Goal: Navigation & Orientation: Find specific page/section

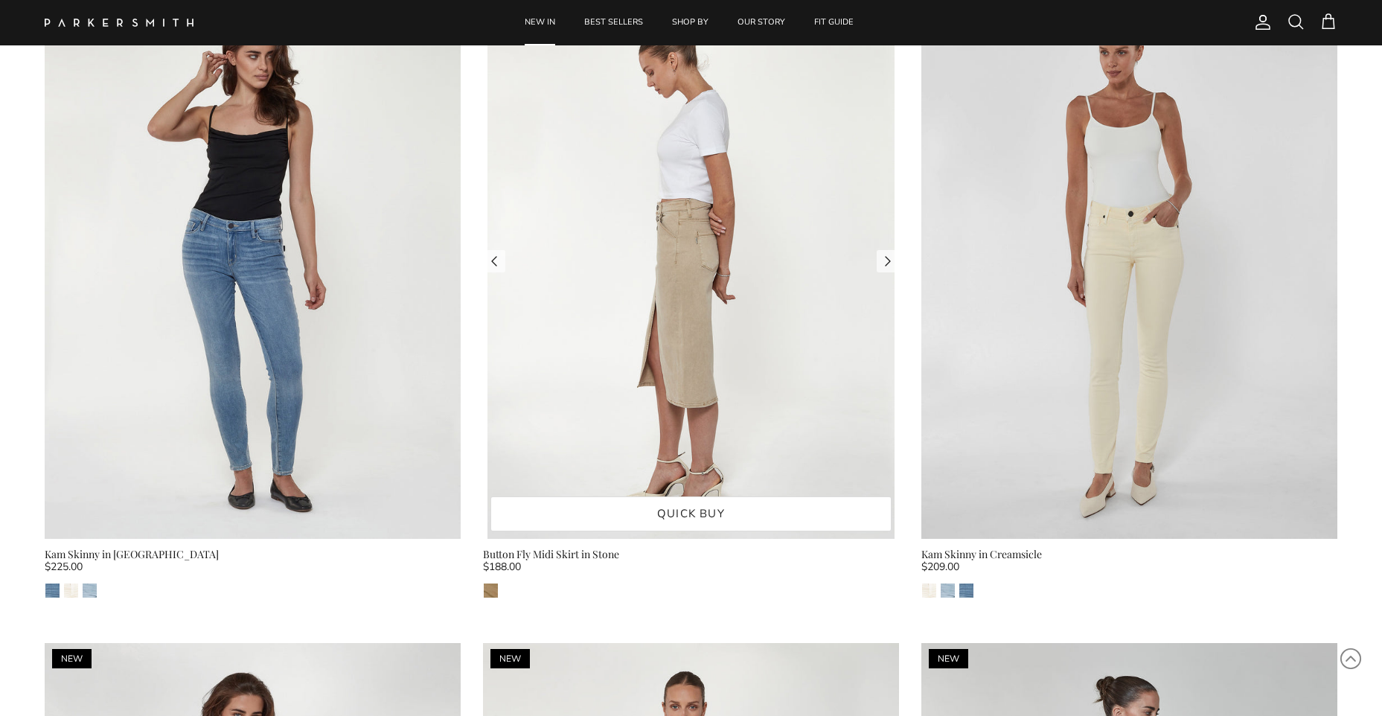
scroll to position [2828, 0]
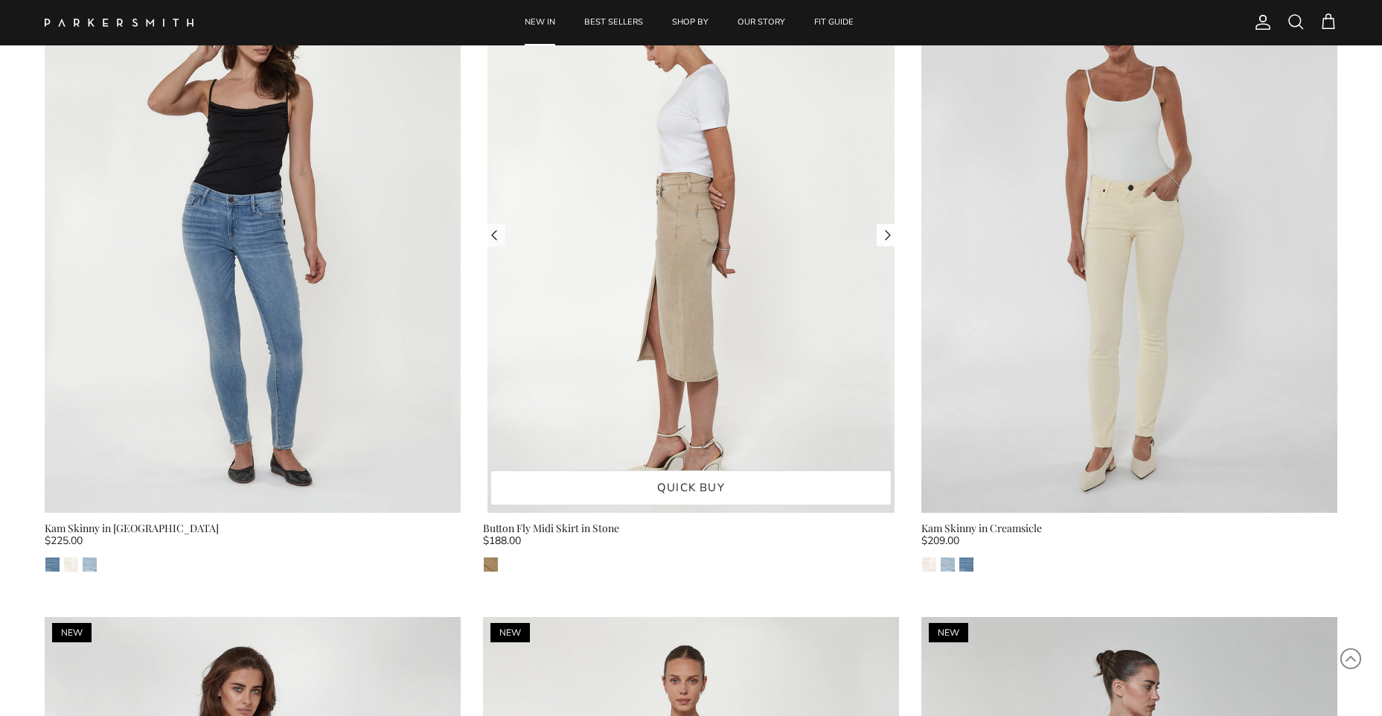
click at [890, 232] on link "Next" at bounding box center [888, 235] width 22 height 22
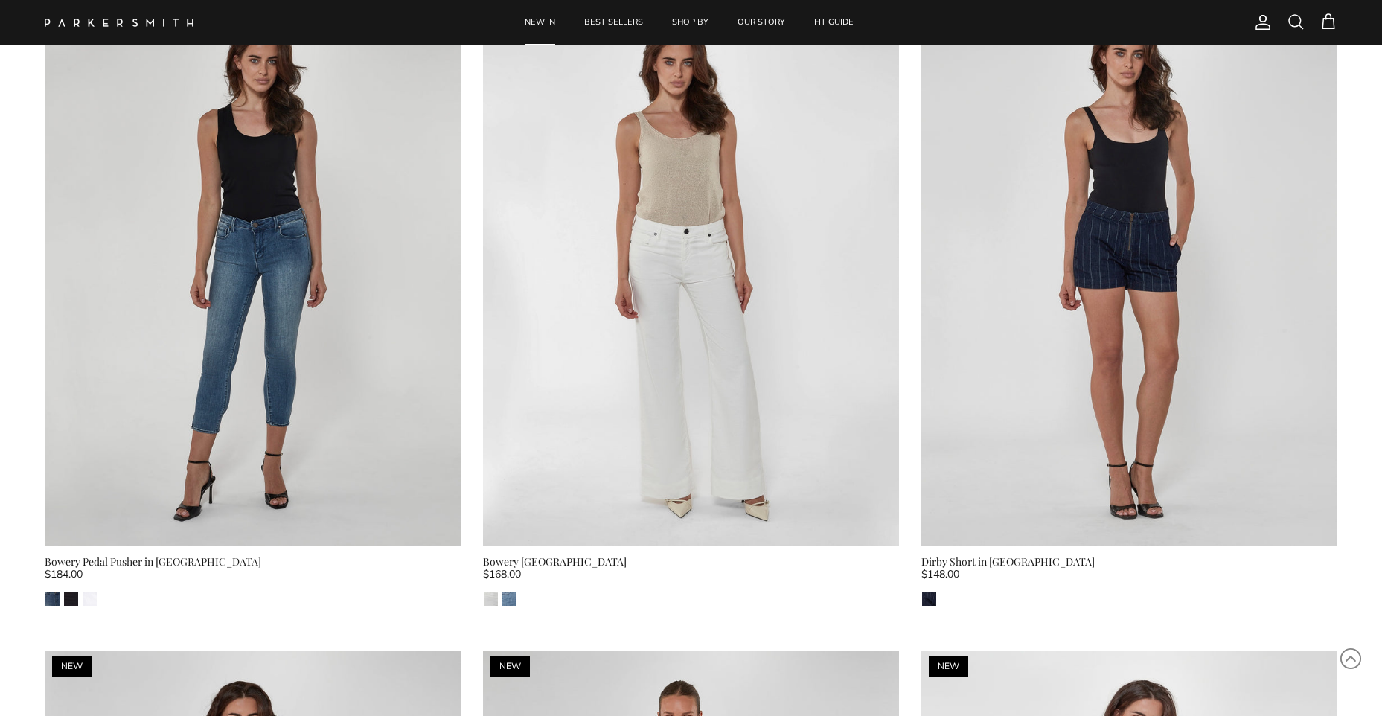
scroll to position [5358, 0]
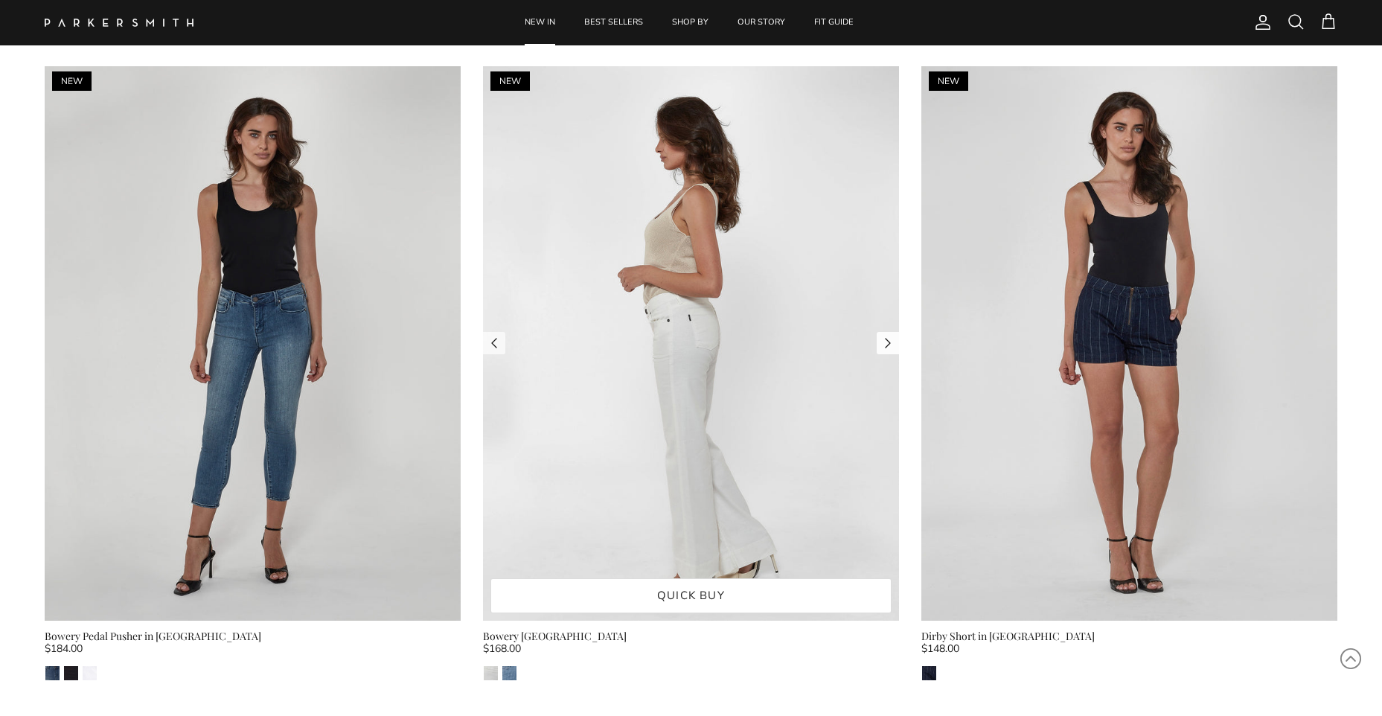
click at [888, 339] on link "Next" at bounding box center [888, 343] width 22 height 22
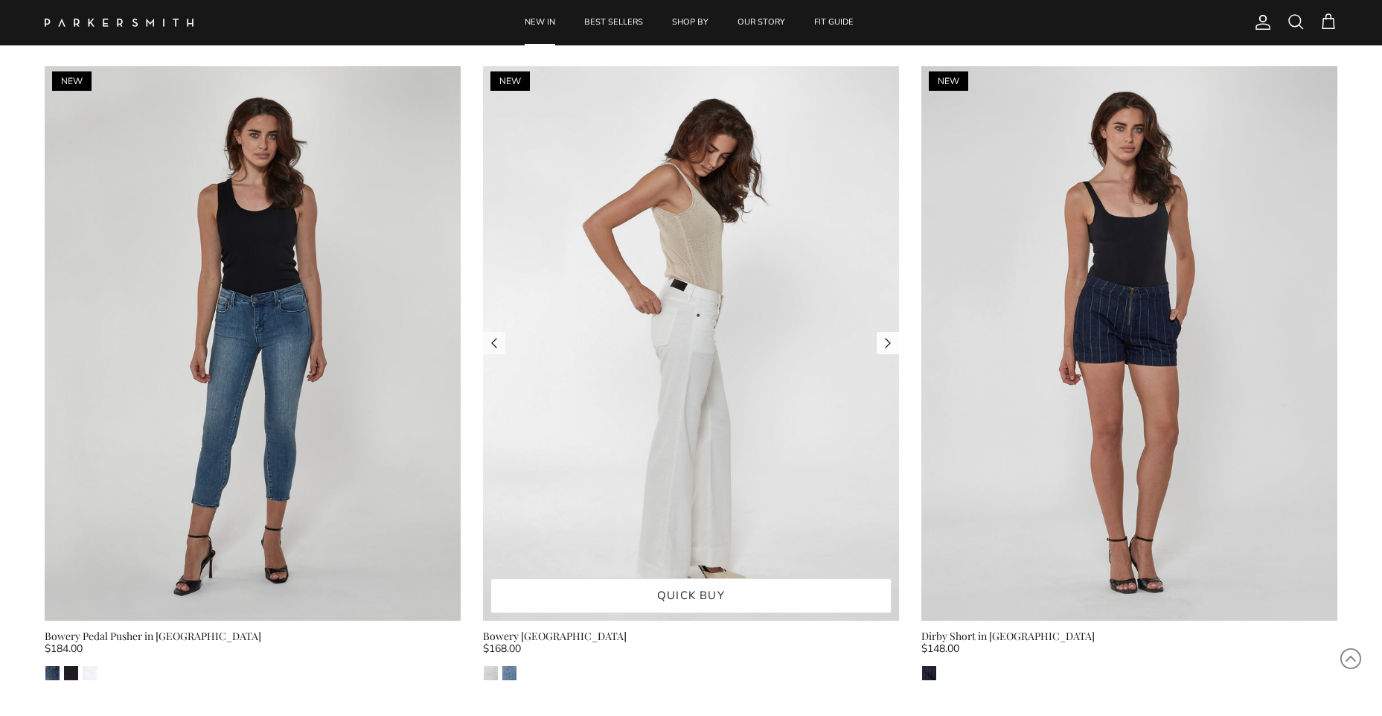
click at [888, 338] on link "Next" at bounding box center [888, 343] width 22 height 22
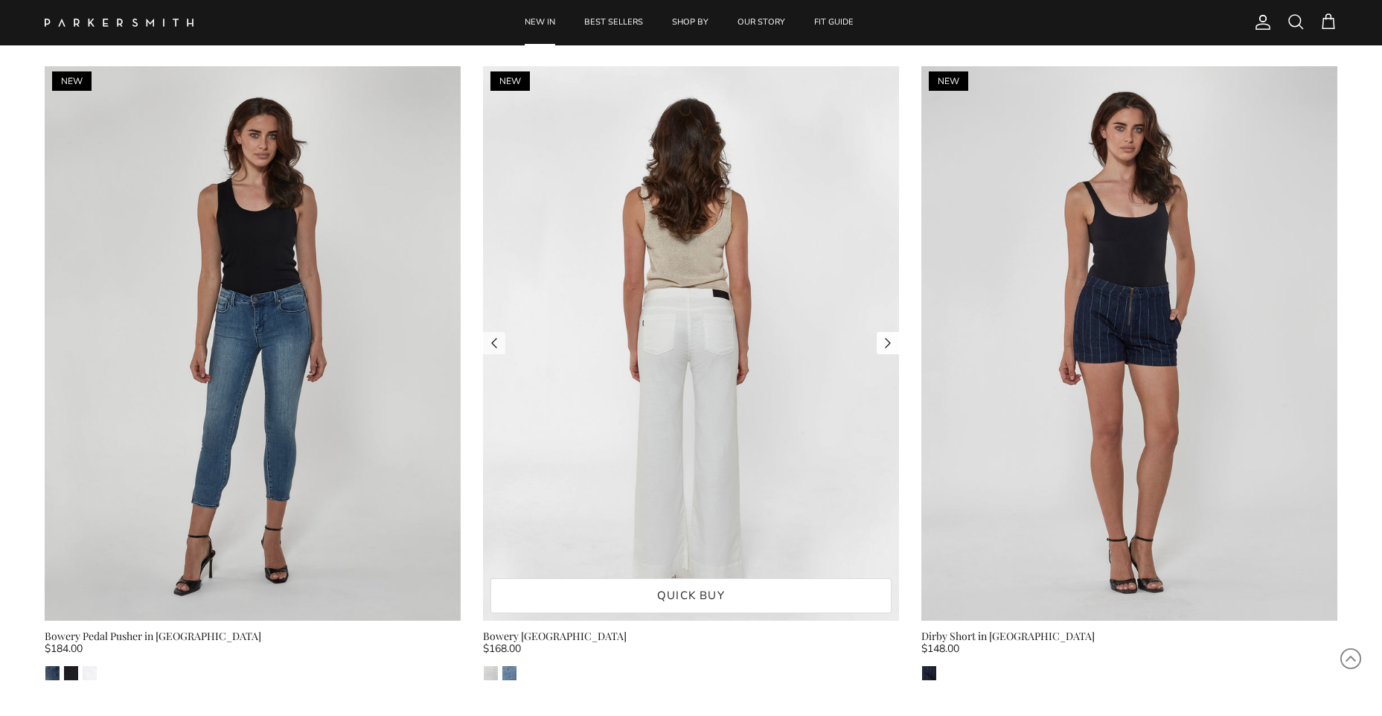
click at [888, 338] on link "Next" at bounding box center [888, 343] width 22 height 22
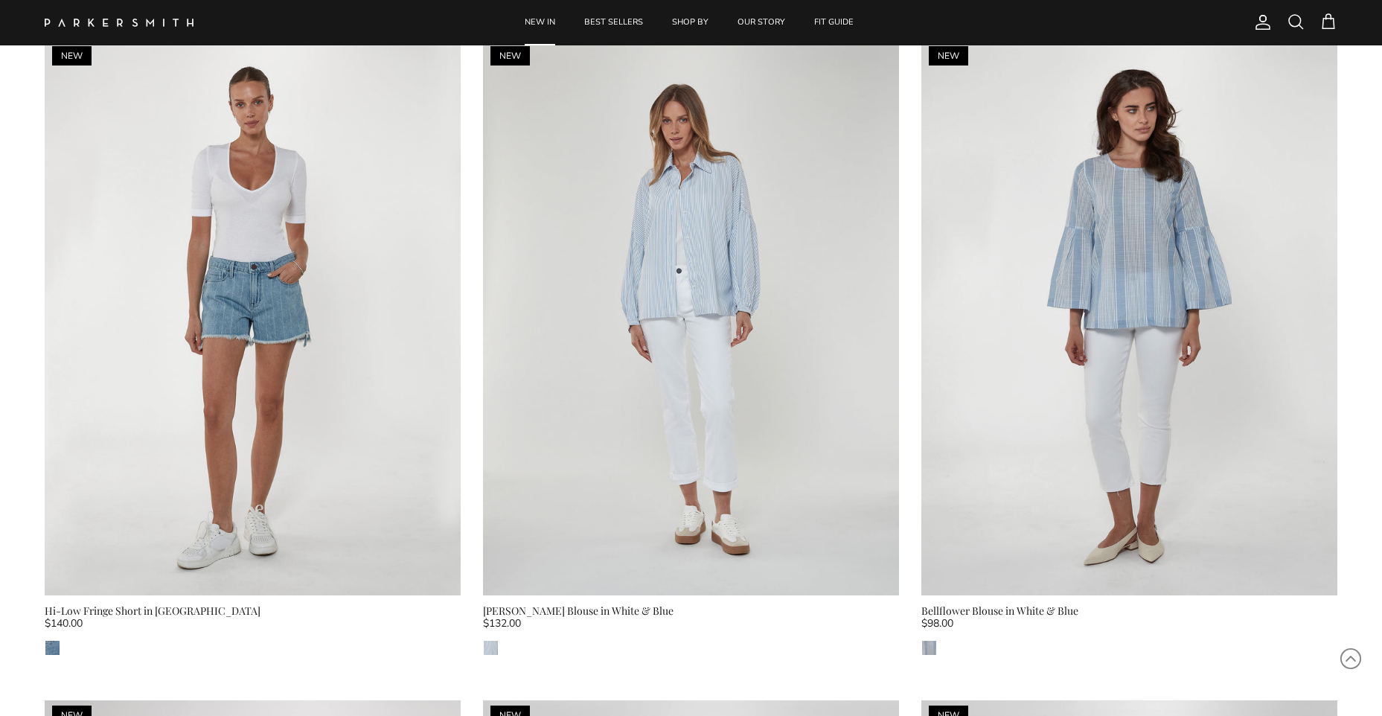
scroll to position [6698, 0]
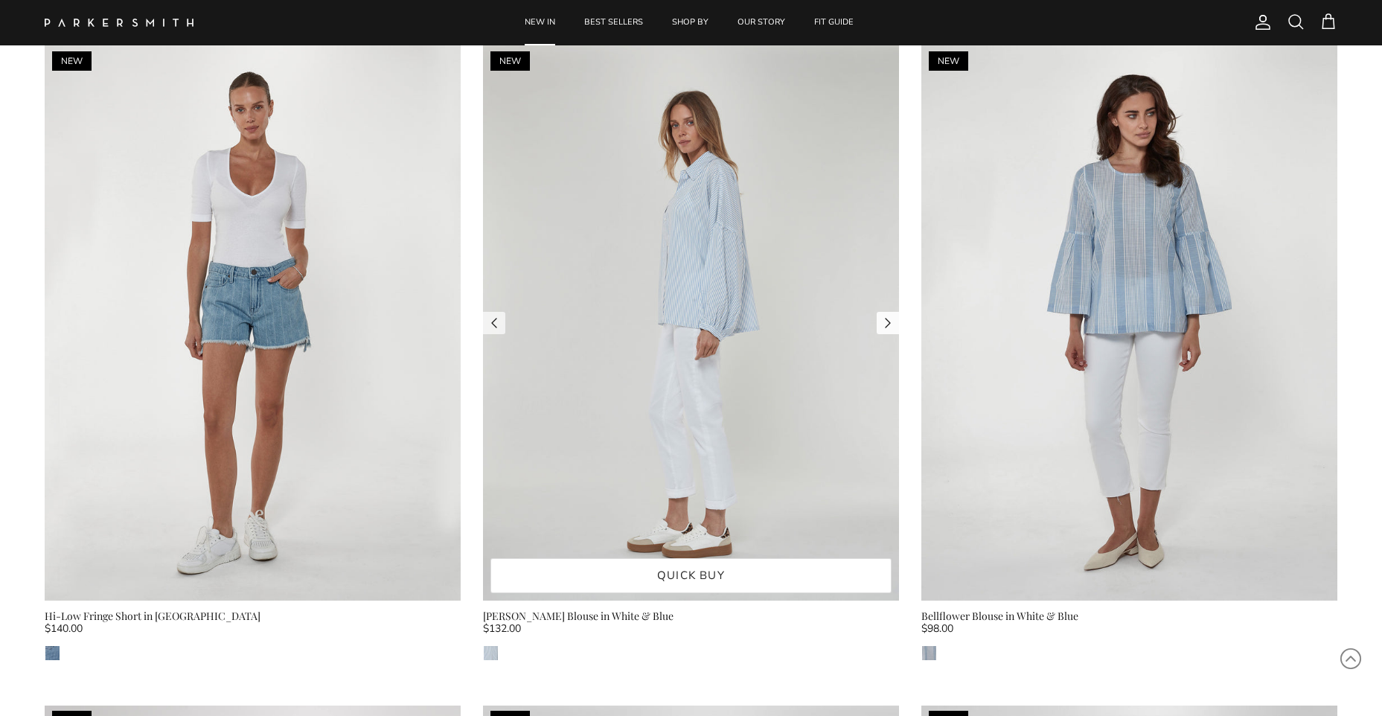
click at [880, 322] on link "Next" at bounding box center [888, 323] width 22 height 22
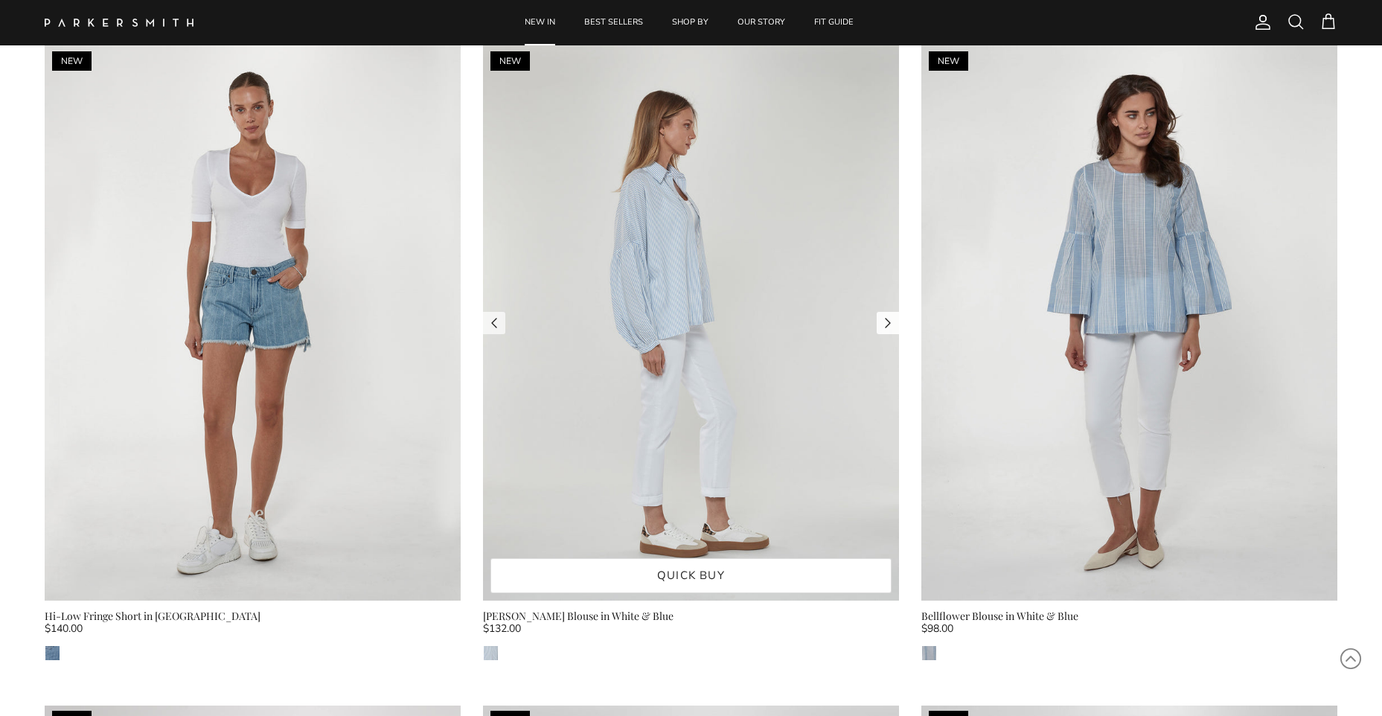
click at [880, 319] on link "Next" at bounding box center [888, 323] width 22 height 22
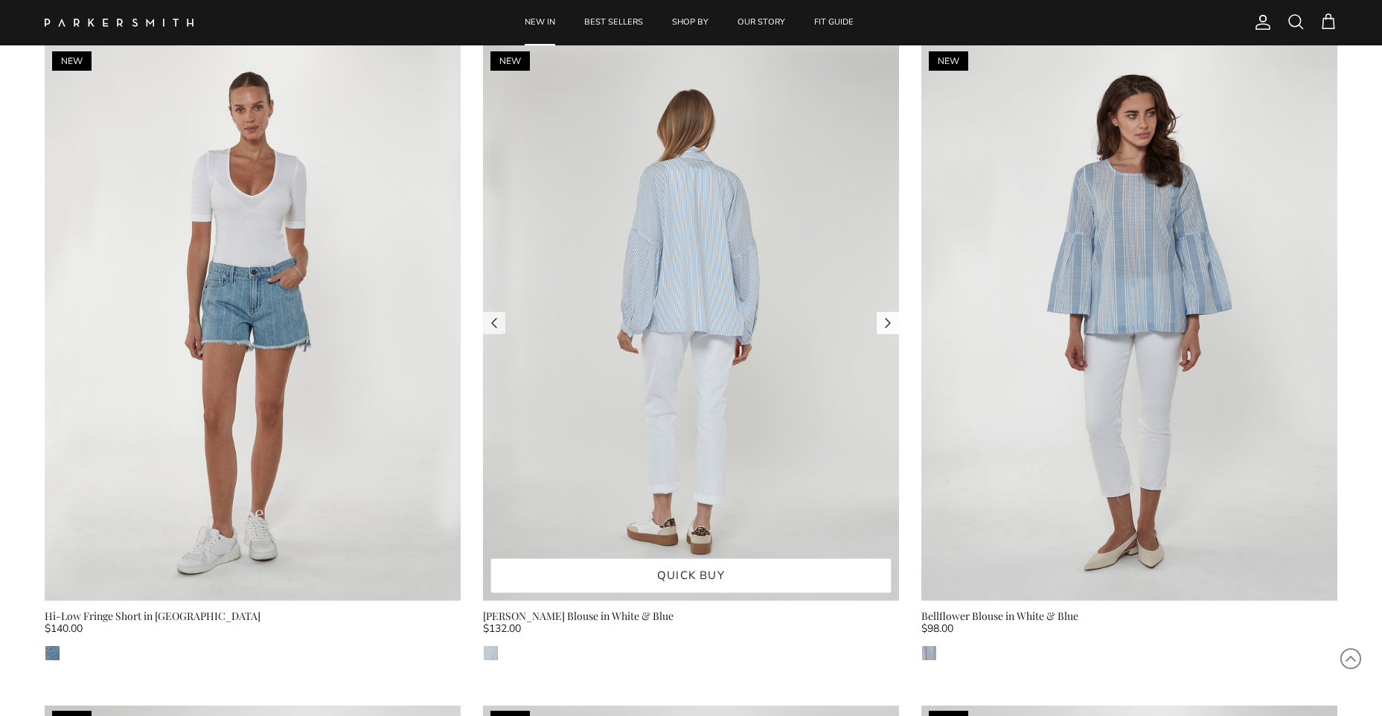
click at [880, 319] on link "Next" at bounding box center [888, 323] width 22 height 22
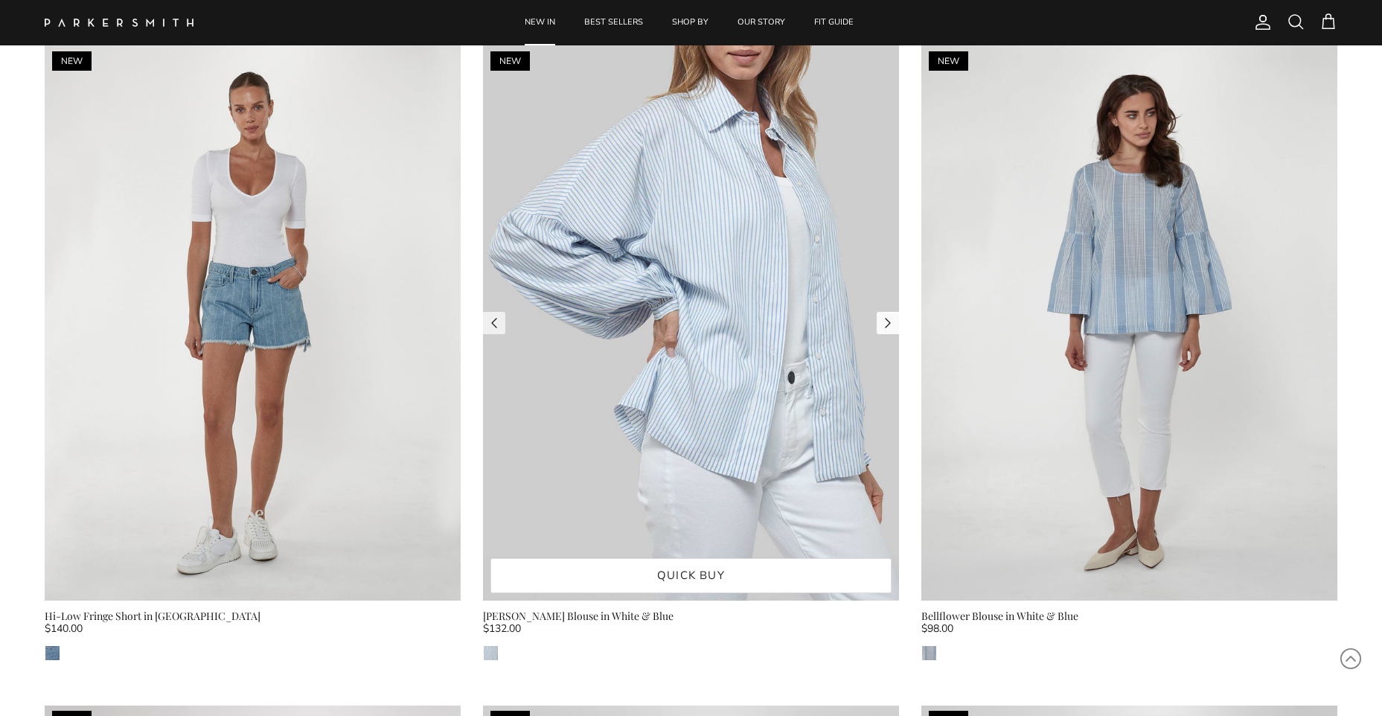
click at [880, 319] on link "Next" at bounding box center [888, 323] width 22 height 22
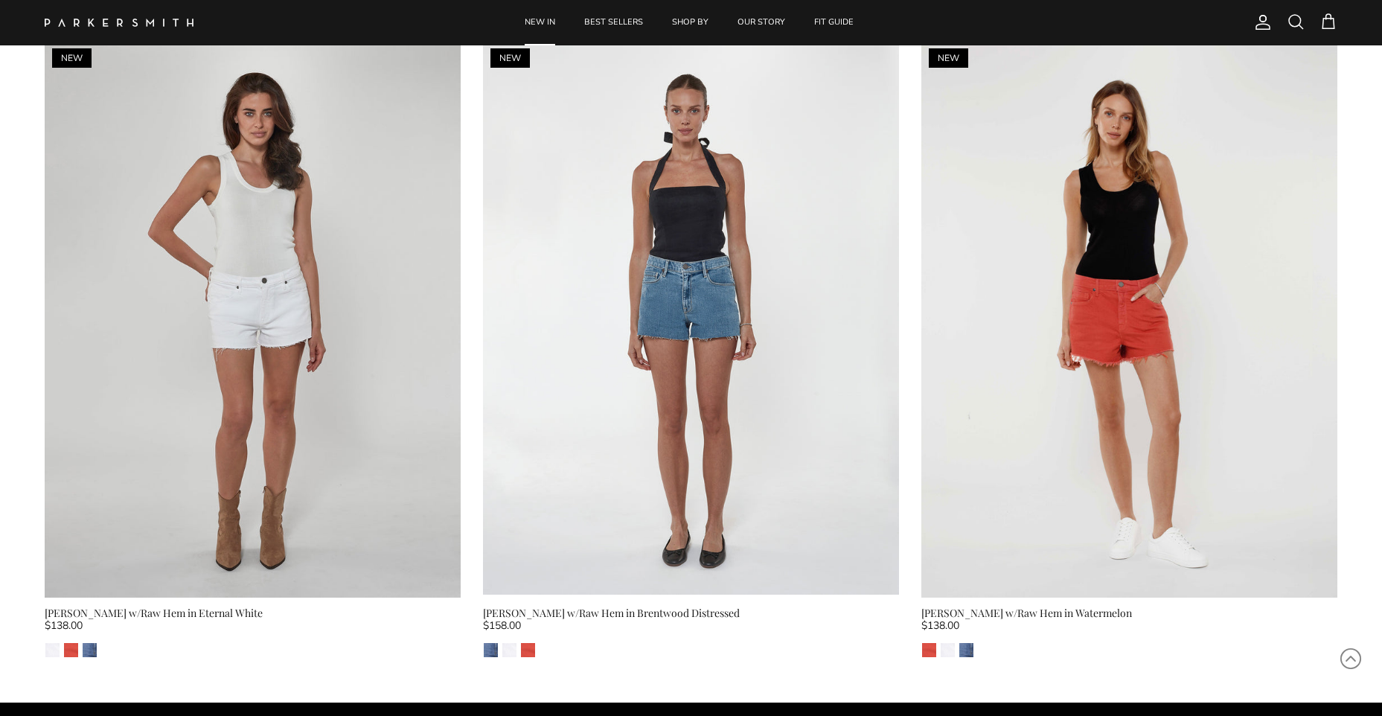
scroll to position [8605, 0]
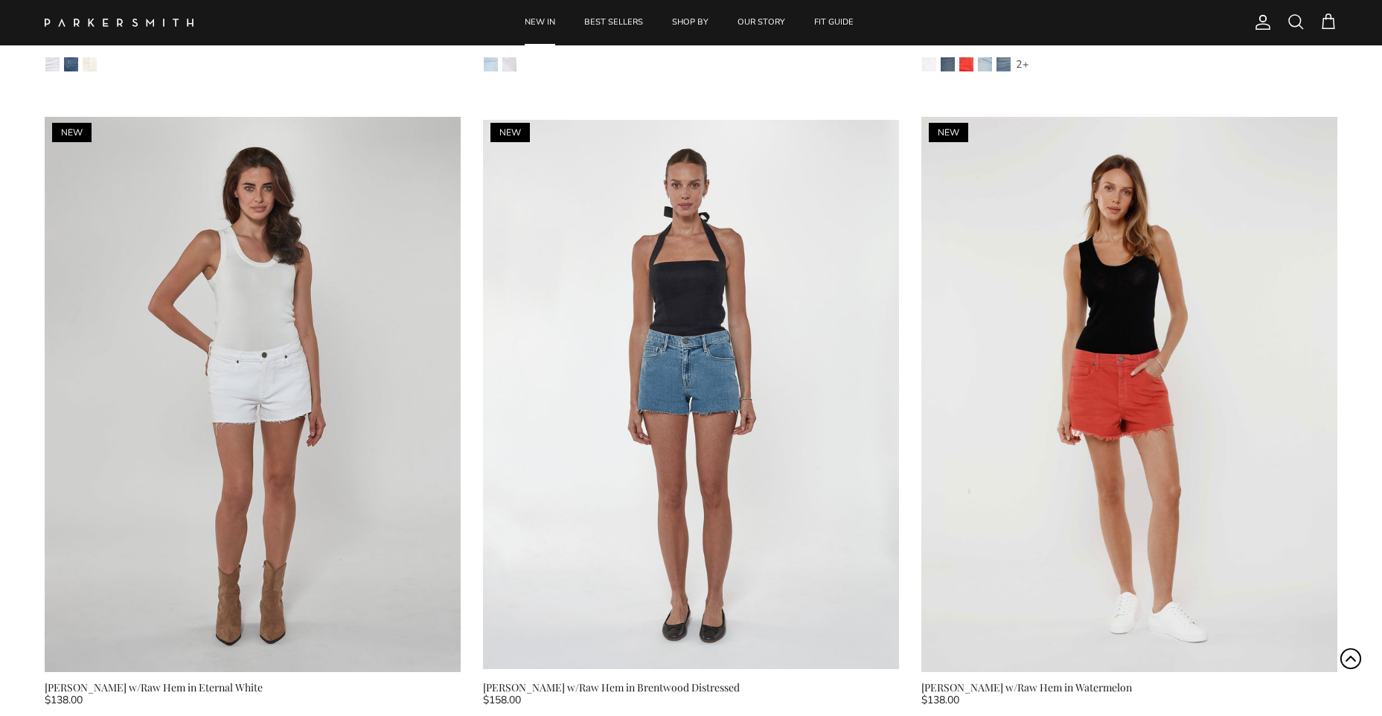
click at [1354, 658] on icon "Scroll to Top" at bounding box center [1351, 658] width 22 height 22
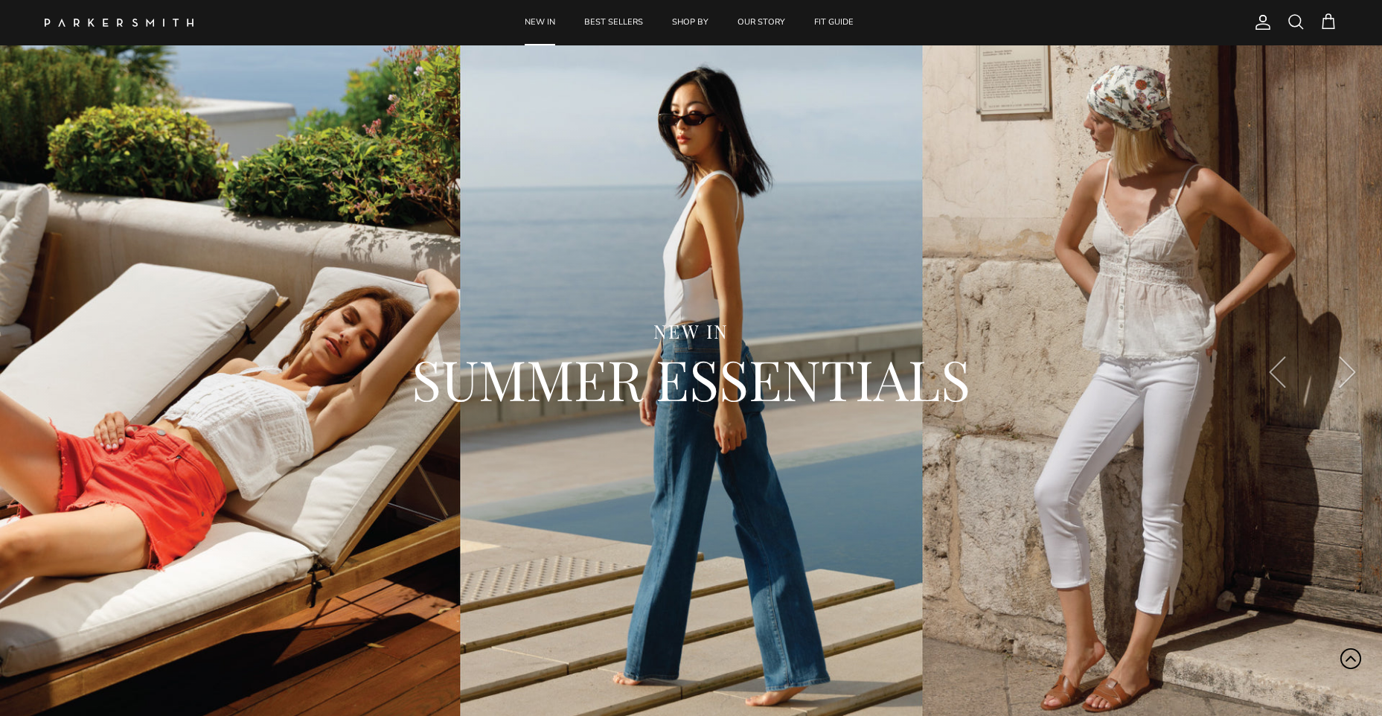
scroll to position [0, 0]
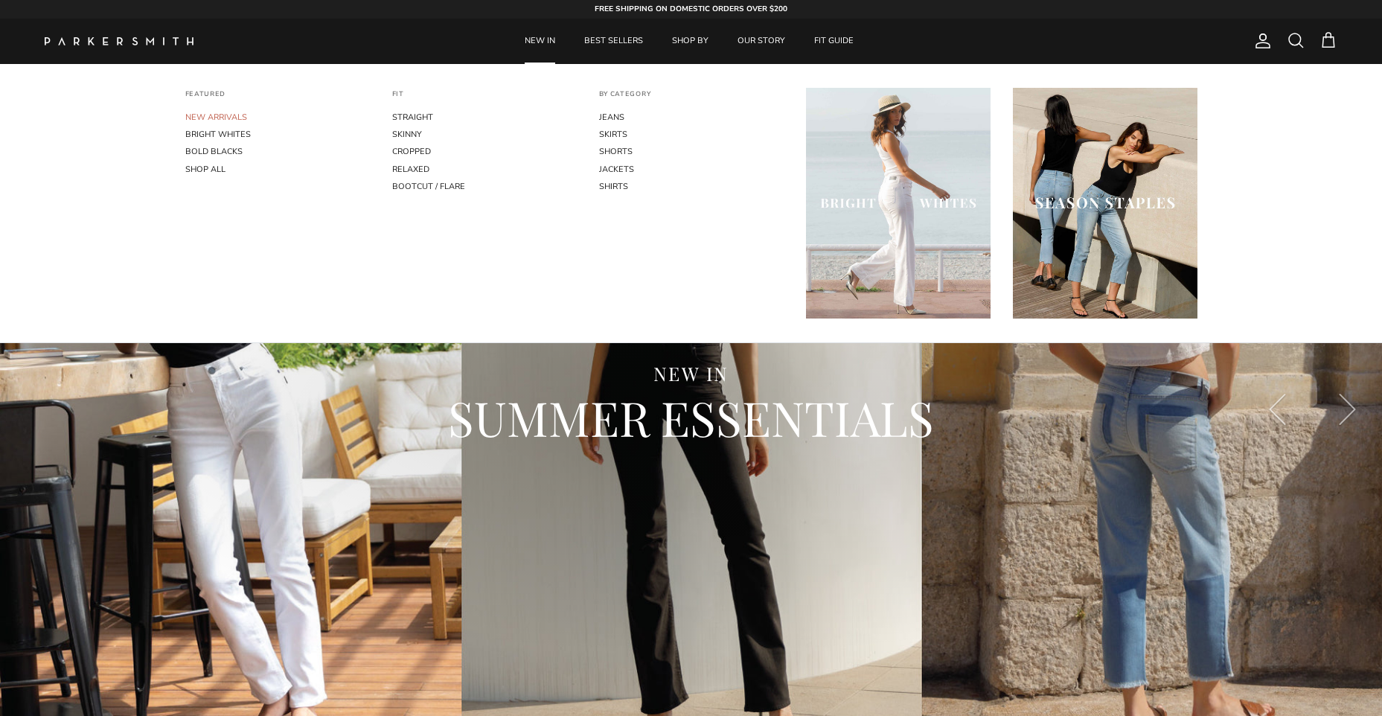
click at [226, 115] on link "NEW ARRIVALS" at bounding box center [277, 117] width 185 height 17
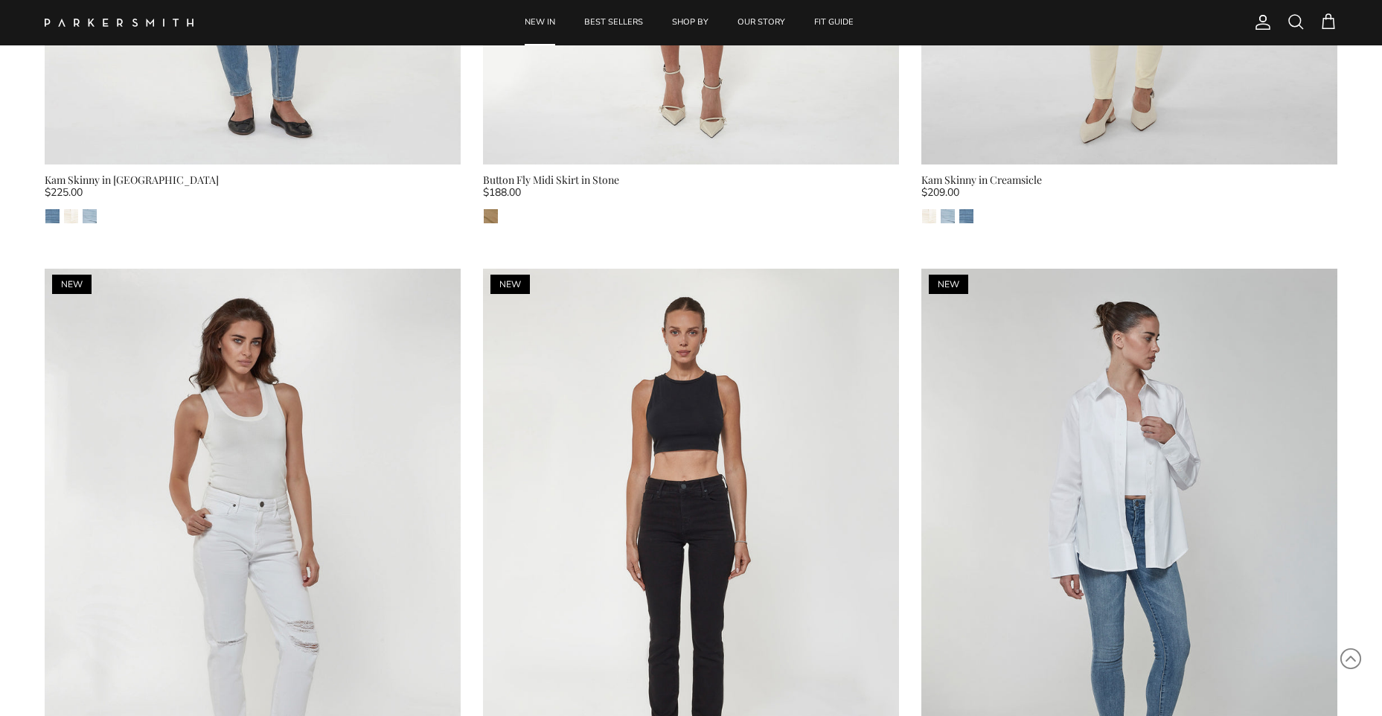
scroll to position [3423, 0]
